Goal: Information Seeking & Learning: Learn about a topic

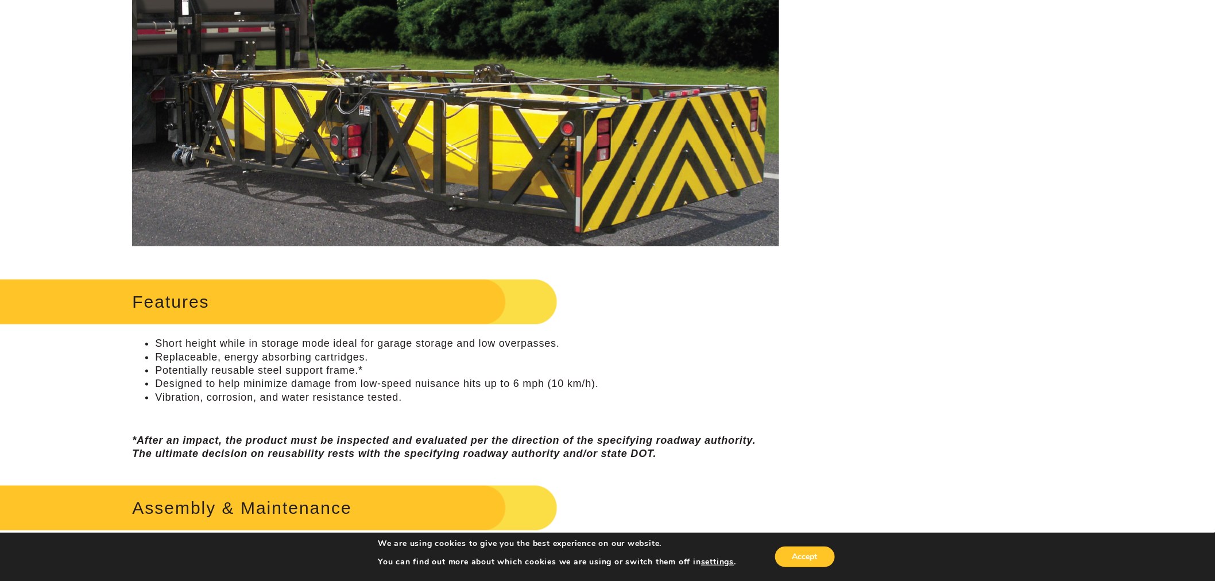
scroll to position [510, 0]
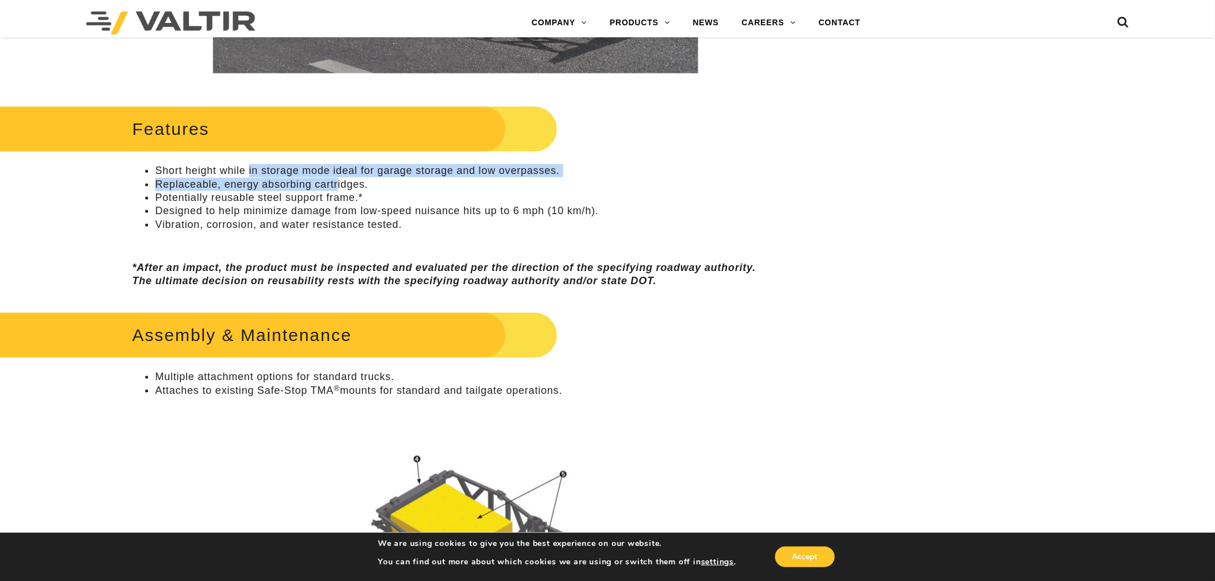
drag, startPoint x: 249, startPoint y: 169, endPoint x: 340, endPoint y: 185, distance: 92.8
click at [339, 184] on ul "Short height while in storage mode ideal for garage storage and low overpasses.…" at bounding box center [455, 197] width 646 height 67
click at [354, 198] on li "Potentially reusable steel support frame.*" at bounding box center [466, 197] width 623 height 13
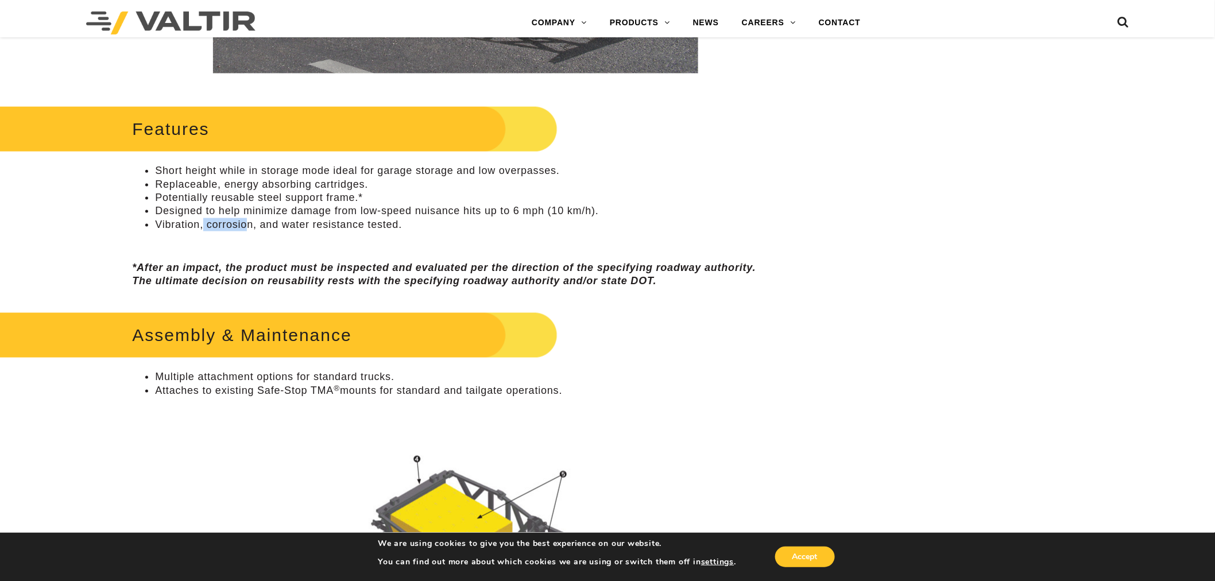
drag, startPoint x: 203, startPoint y: 230, endPoint x: 249, endPoint y: 230, distance: 45.3
click at [249, 230] on li "Vibration, corrosion, and water resistance tested." at bounding box center [466, 224] width 623 height 13
drag, startPoint x: 223, startPoint y: 201, endPoint x: 291, endPoint y: 202, distance: 68.3
click at [291, 202] on li "Potentially reusable steel support frame.*" at bounding box center [466, 197] width 623 height 13
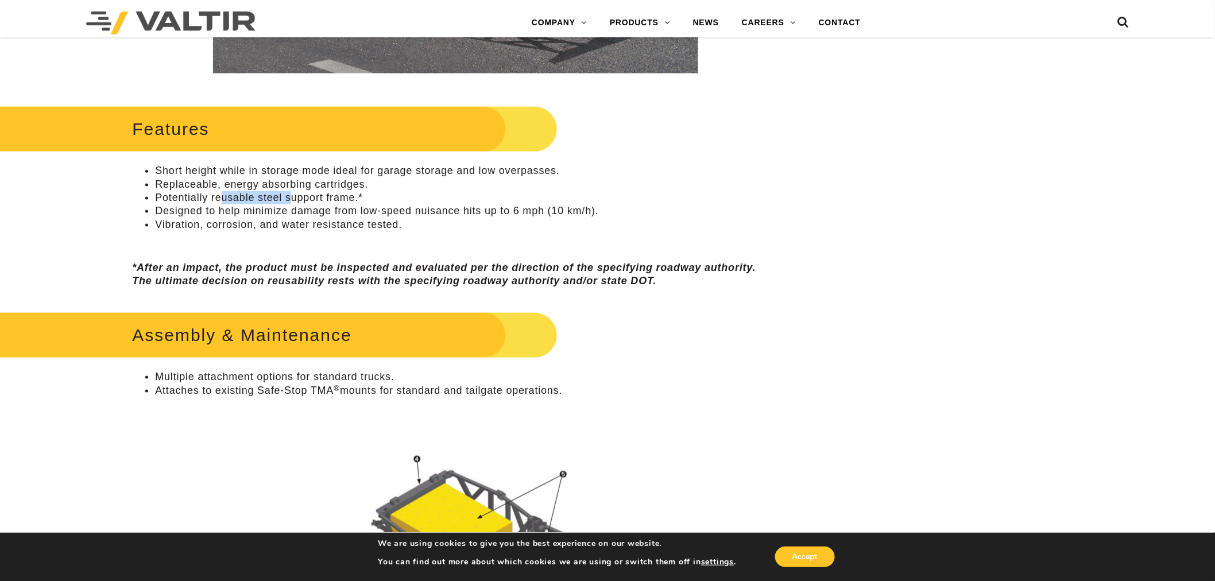
click at [291, 202] on li "Potentially reusable steel support frame.*" at bounding box center [466, 197] width 623 height 13
drag, startPoint x: 231, startPoint y: 189, endPoint x: 328, endPoint y: 188, distance: 97.6
click at [328, 188] on ul "Short height while in storage mode ideal for garage storage and low overpasses.…" at bounding box center [455, 197] width 646 height 67
click at [328, 188] on li "Replaceable, energy absorbing cartridges." at bounding box center [466, 184] width 623 height 13
click at [333, 245] on p at bounding box center [455, 243] width 646 height 13
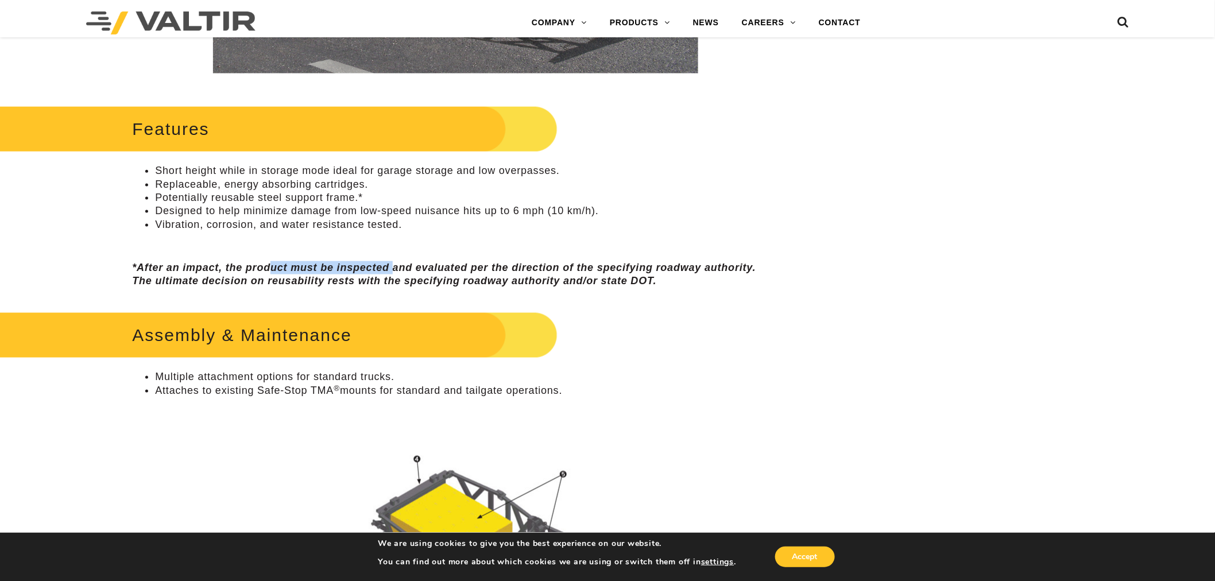
drag, startPoint x: 282, startPoint y: 261, endPoint x: 394, endPoint y: 272, distance: 112.4
click at [394, 272] on em "*After an impact, the product must be inspected and evaluated per the direction…" at bounding box center [443, 274] width 623 height 25
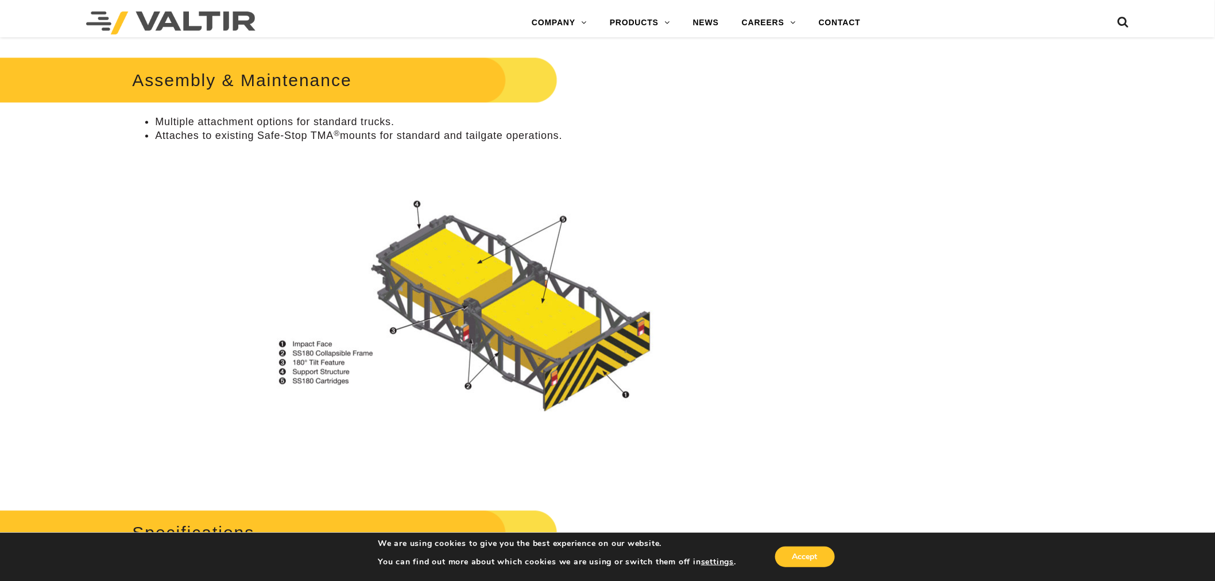
scroll to position [765, 0]
click at [341, 272] on img at bounding box center [455, 304] width 412 height 219
drag, startPoint x: 204, startPoint y: 139, endPoint x: 312, endPoint y: 144, distance: 108.6
click at [312, 144] on div "Assembly & Maintenance Multiple attachment options for standard trucks. Attache…" at bounding box center [455, 269] width 646 height 432
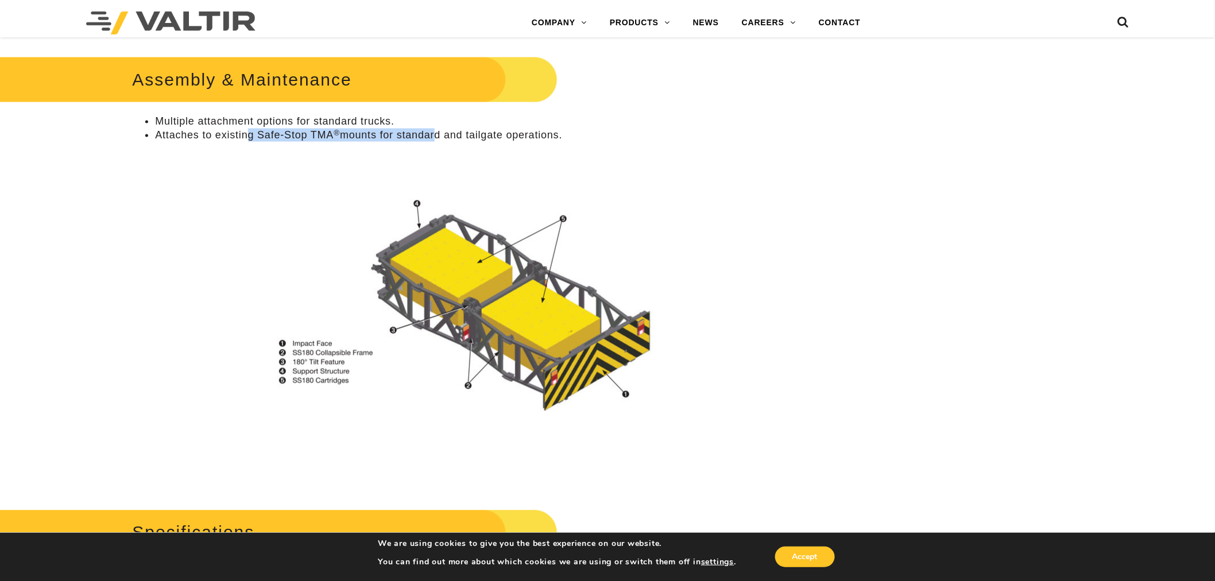
drag, startPoint x: 247, startPoint y: 139, endPoint x: 433, endPoint y: 138, distance: 185.4
click at [433, 138] on li "Attaches to existing Safe-Stop TMA ® mounts for standard and tailgate operation…" at bounding box center [466, 135] width 623 height 13
click at [438, 140] on li "Attaches to existing Safe-Stop TMA ® mounts for standard and tailgate operation…" at bounding box center [466, 135] width 623 height 13
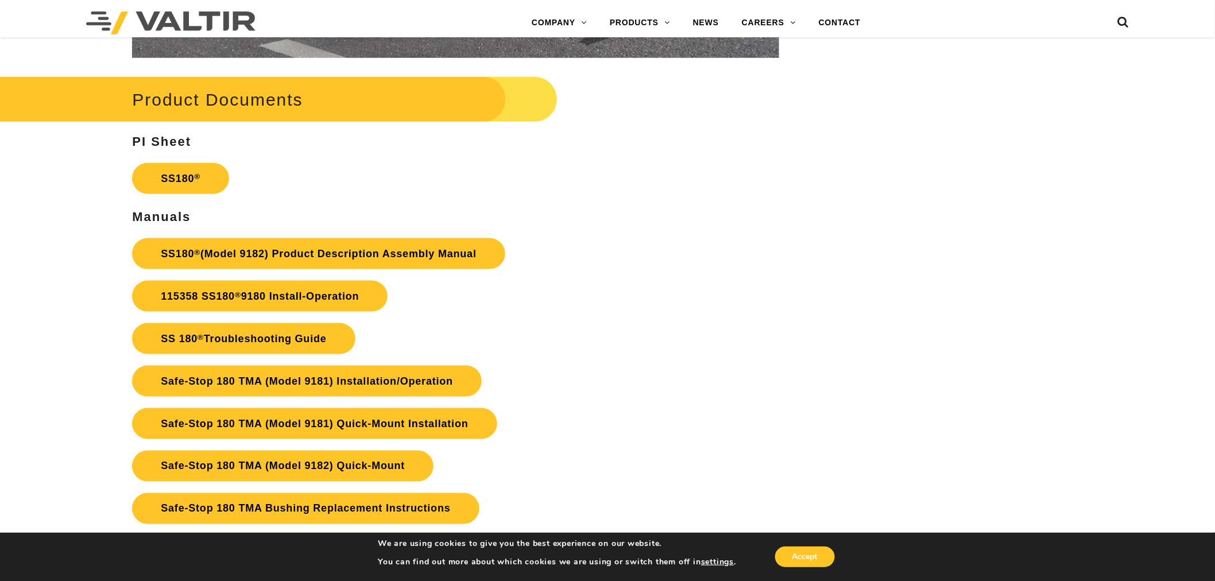
scroll to position [2424, 0]
